Goal: Navigation & Orientation: Find specific page/section

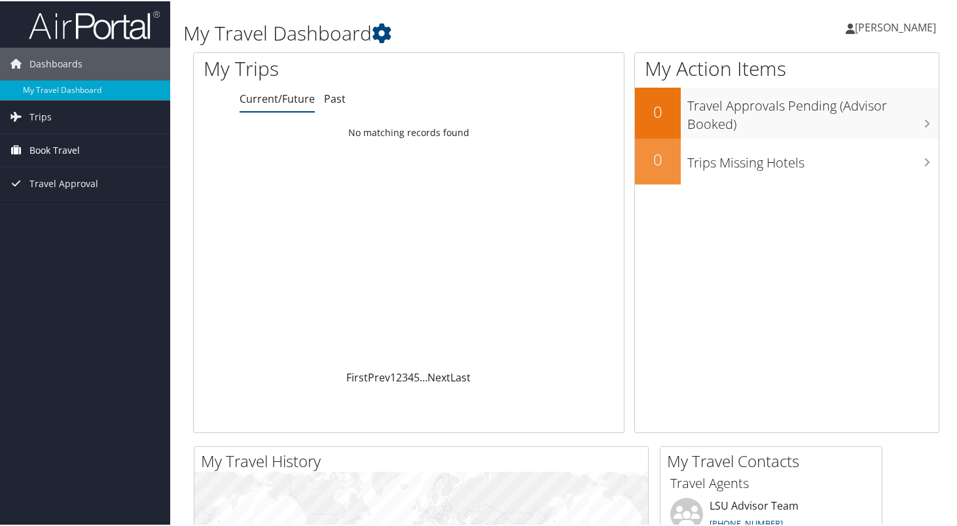
click at [82, 160] on link "Book Travel" at bounding box center [85, 149] width 170 height 33
click at [75, 108] on link "Trips" at bounding box center [85, 116] width 170 height 33
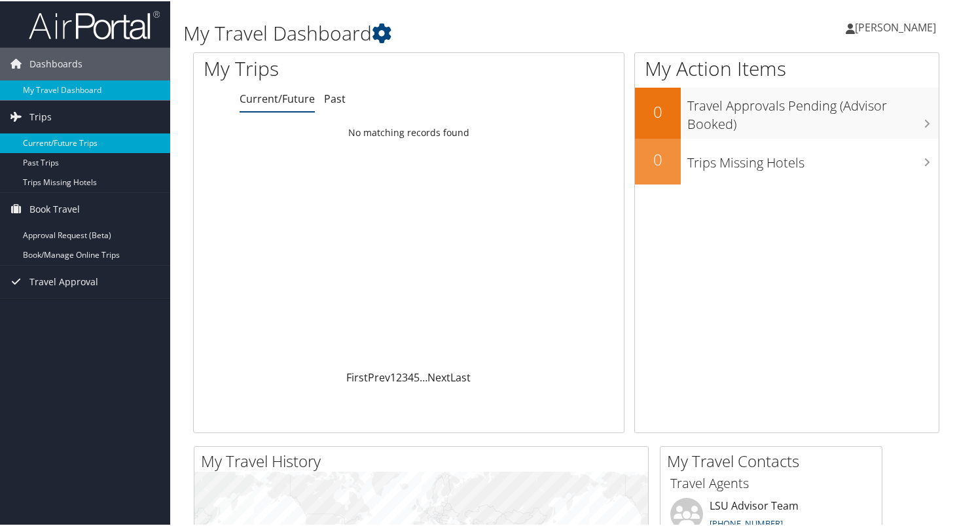
click at [80, 145] on link "Current/Future Trips" at bounding box center [85, 142] width 170 height 20
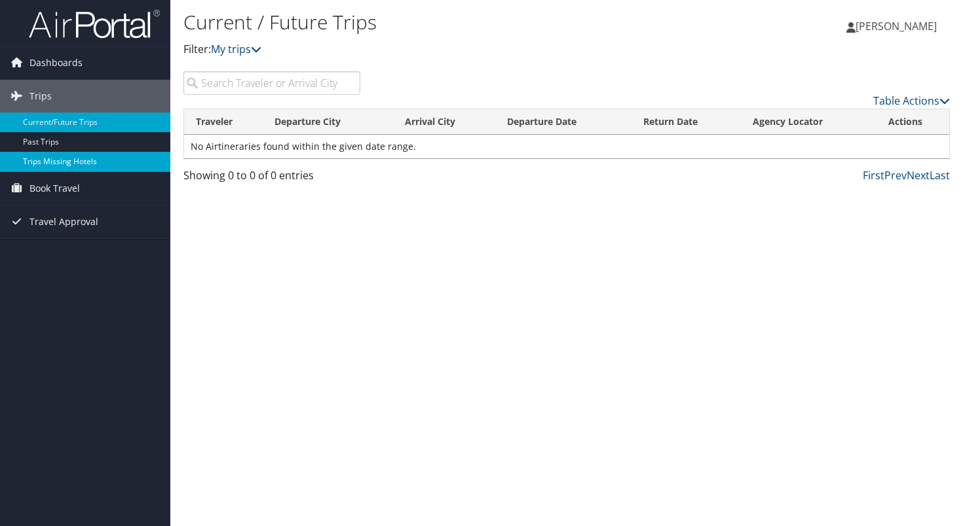
click at [52, 157] on link "Trips Missing Hotels" at bounding box center [85, 162] width 170 height 20
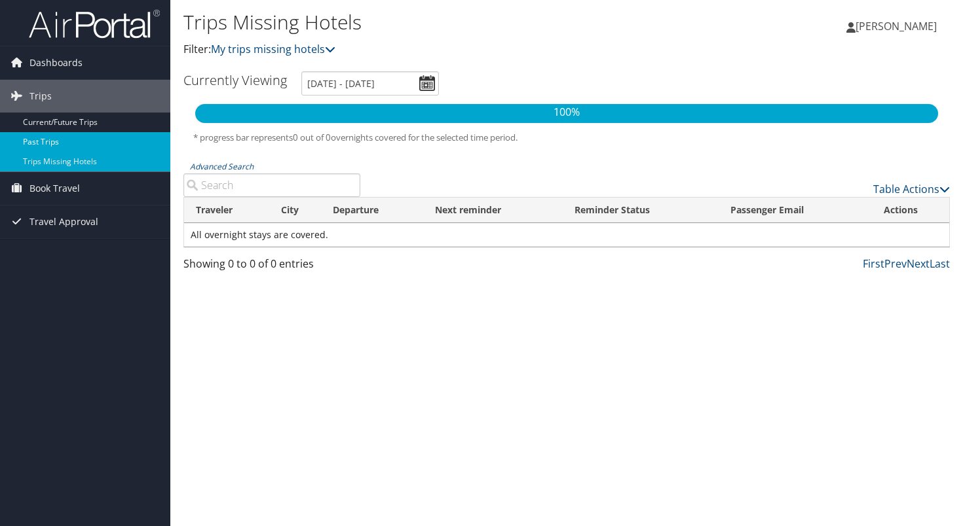
click at [97, 146] on link "Past Trips" at bounding box center [85, 142] width 170 height 20
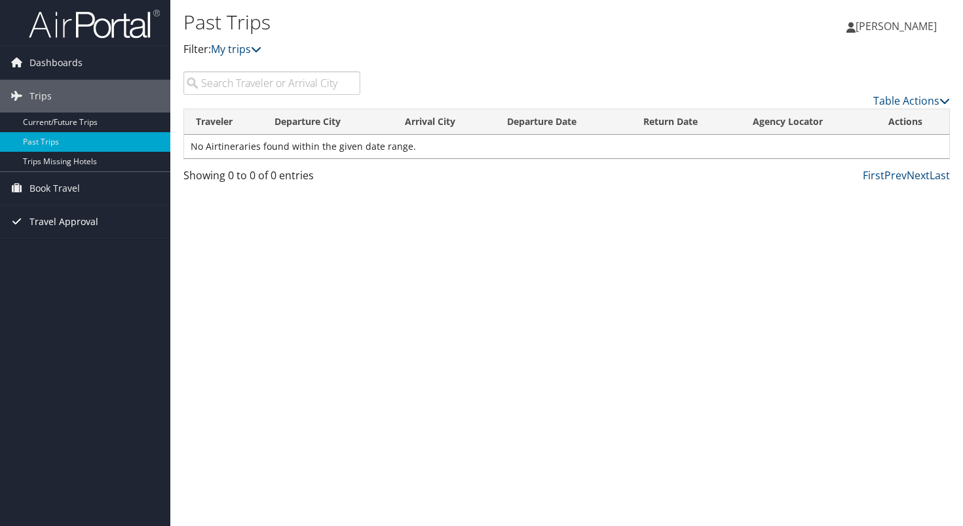
click at [83, 226] on span "Travel Approval" at bounding box center [63, 222] width 69 height 33
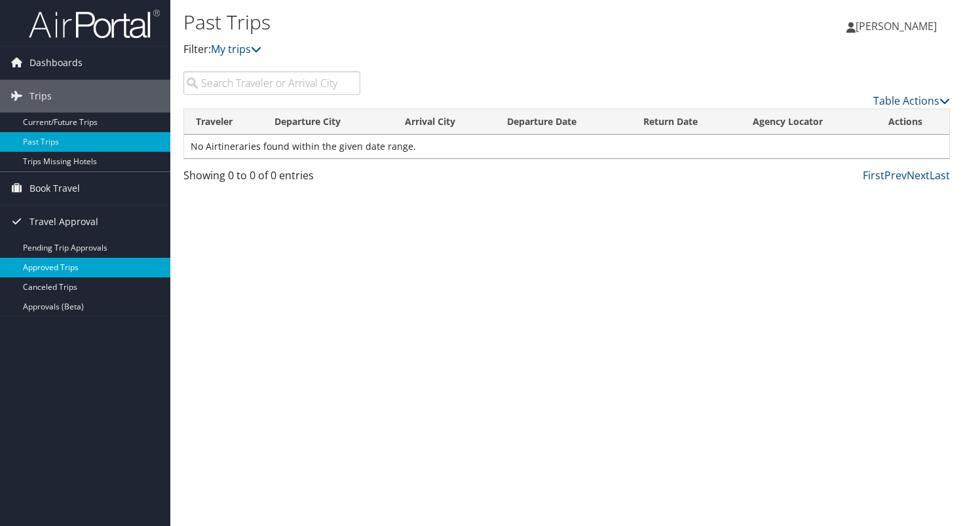
click at [70, 273] on link "Approved Trips" at bounding box center [85, 268] width 170 height 20
